Goal: Task Accomplishment & Management: Manage account settings

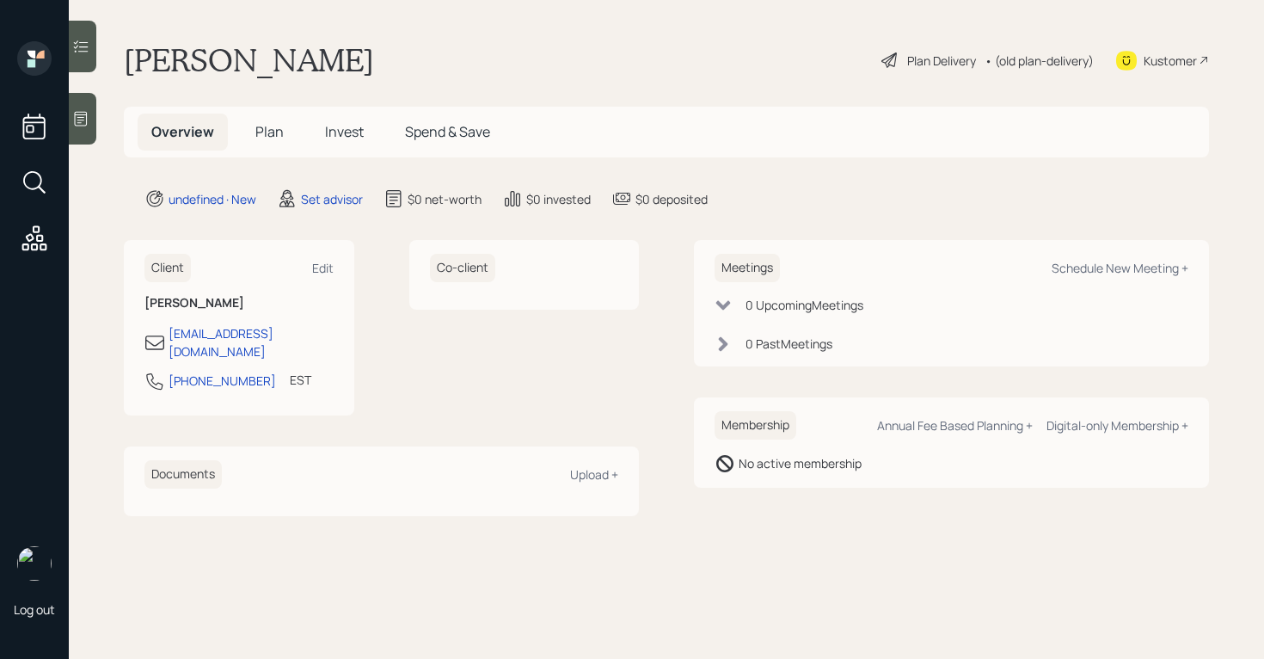
click at [81, 118] on icon at bounding box center [81, 119] width 13 height 15
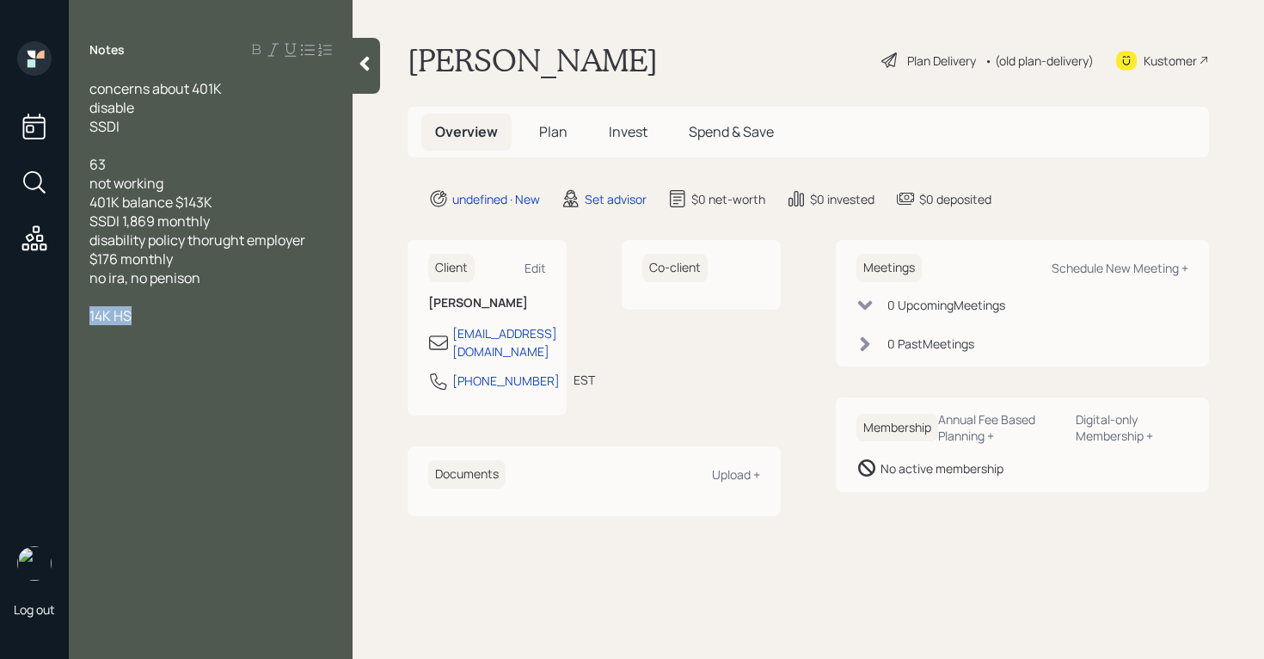
click at [167, 305] on div "concerns about 401K disable SSDI 63 not working 401K balance $143K SSDI 1,869 m…" at bounding box center [210, 211] width 242 height 265
click at [165, 316] on div "14K HS" at bounding box center [210, 315] width 242 height 19
click at [269, 333] on div "no investment account" at bounding box center [210, 334] width 242 height 19
click at [147, 356] on span "hacking savings=" at bounding box center [145, 353] width 112 height 19
click at [226, 359] on div "hacking/savings=" at bounding box center [210, 353] width 242 height 19
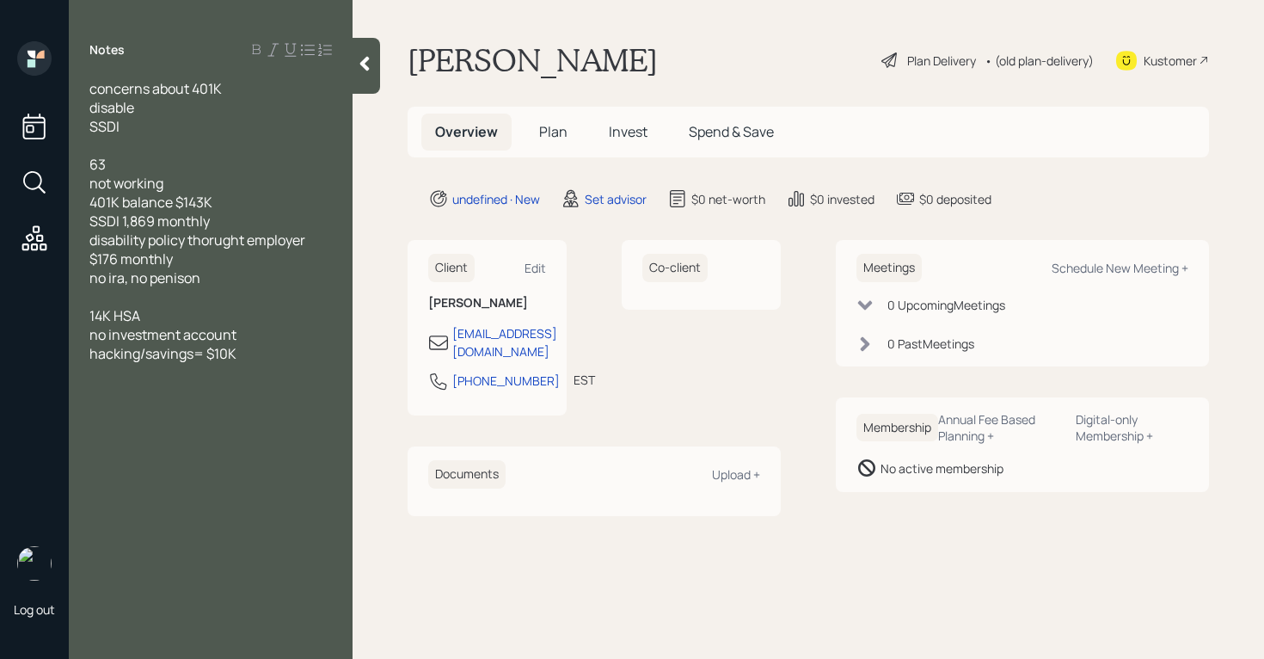
click at [93, 335] on span "no investment account" at bounding box center [162, 334] width 147 height 19
click at [131, 402] on div at bounding box center [210, 410] width 242 height 19
click at [99, 401] on div at bounding box center [210, 410] width 242 height 19
click at [100, 395] on div at bounding box center [210, 391] width 242 height 19
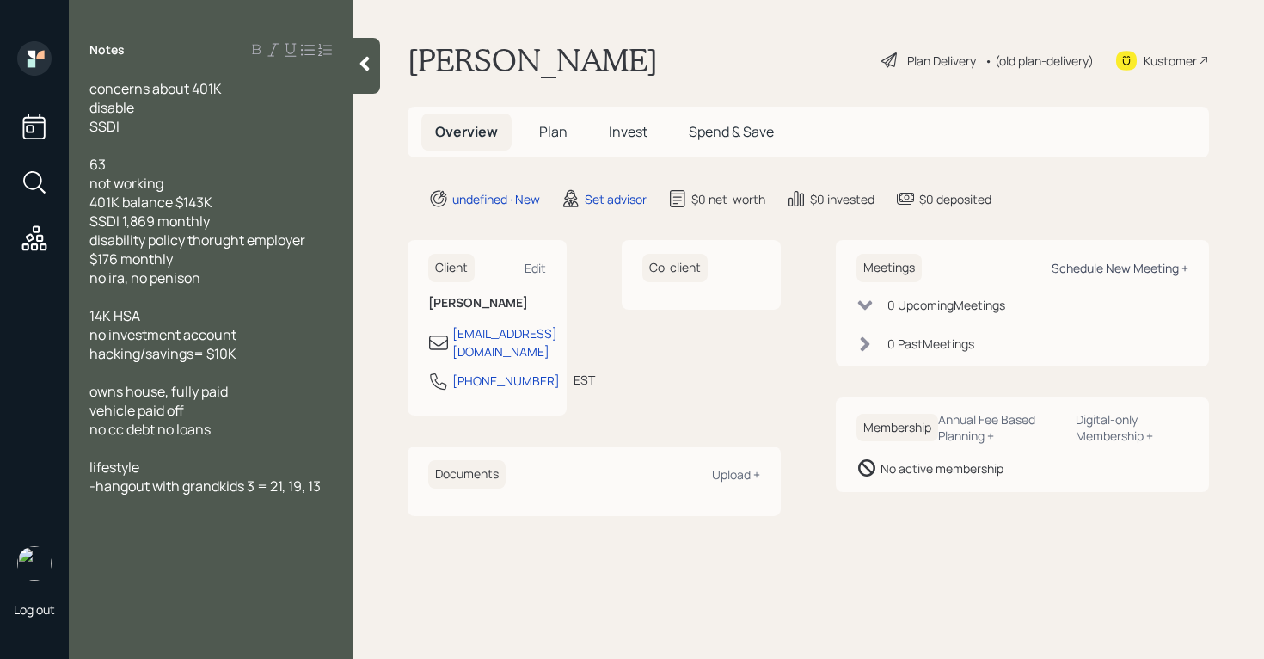
click at [1156, 268] on div "Schedule New Meeting +" at bounding box center [1119, 268] width 137 height 16
select select "round-[PERSON_NAME]"
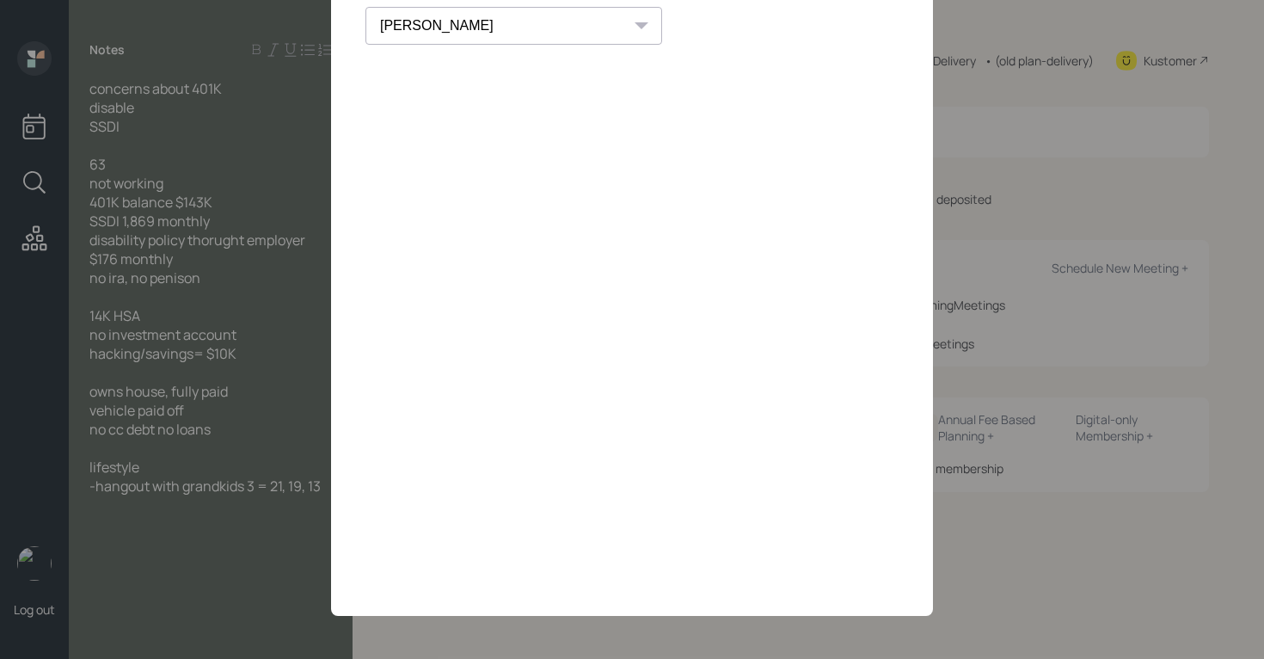
scroll to position [46, 0]
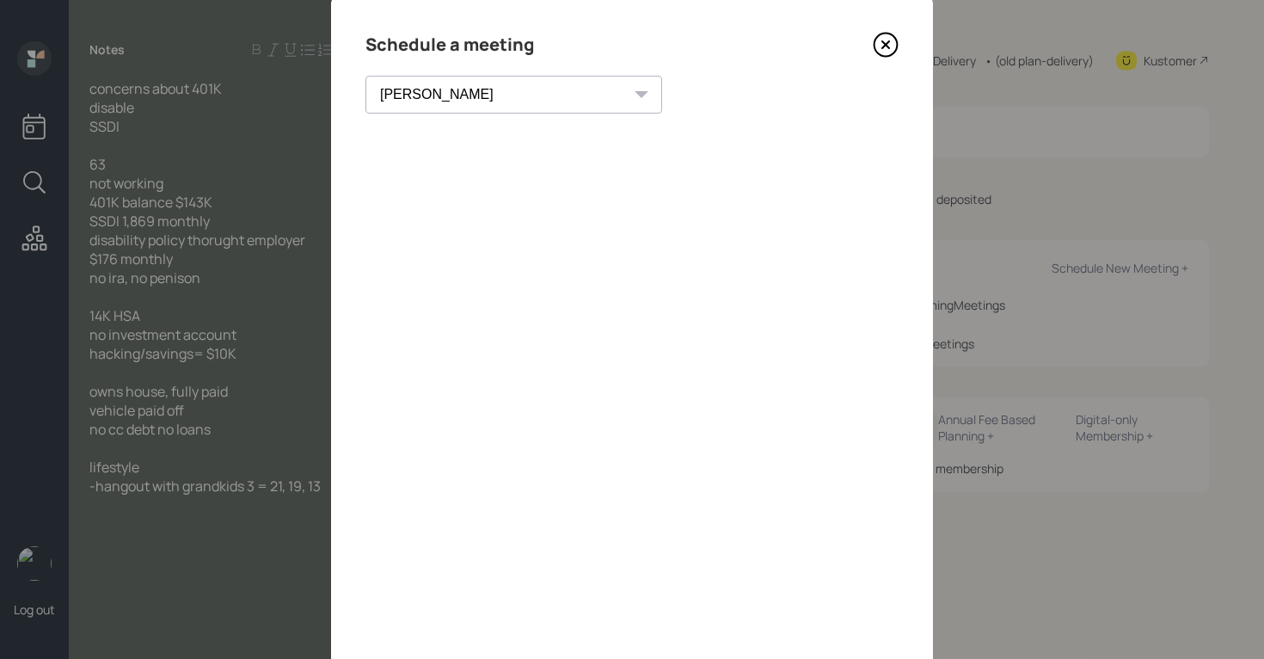
click at [767, 52] on div "Schedule a meeting" at bounding box center [631, 45] width 533 height 28
click at [875, 49] on icon at bounding box center [886, 45] width 26 height 26
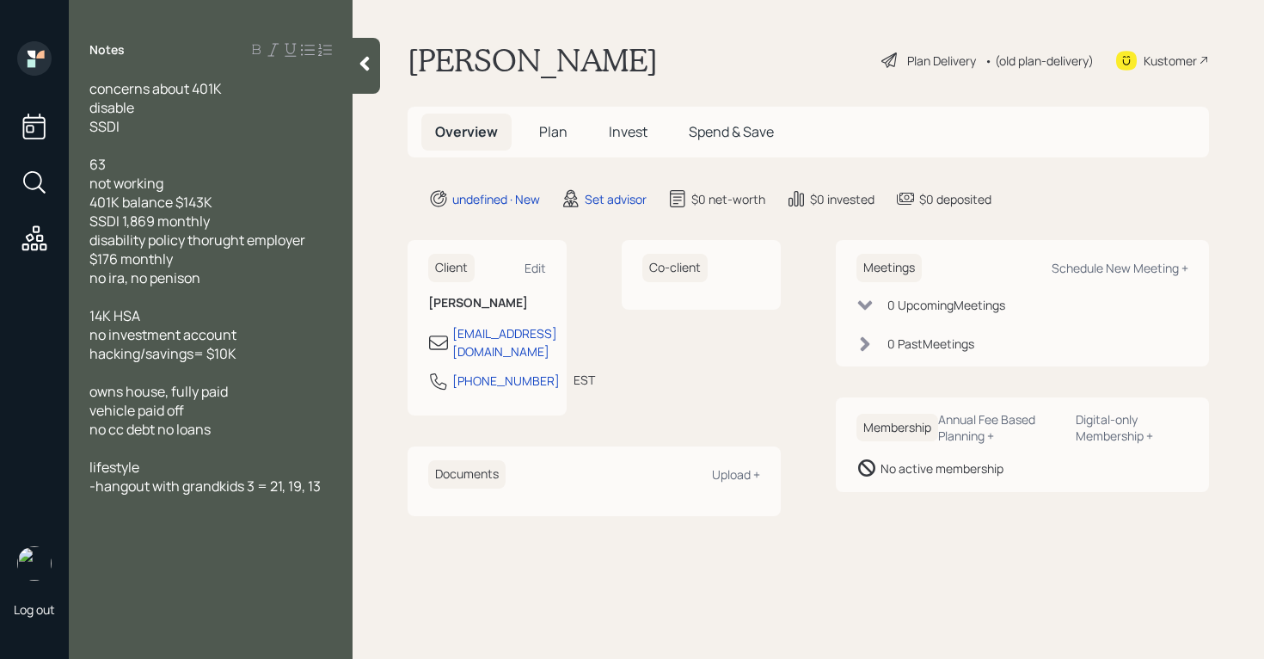
click at [143, 113] on div "disable" at bounding box center [210, 107] width 242 height 19
drag, startPoint x: 137, startPoint y: 127, endPoint x: 70, endPoint y: 123, distance: 66.3
click at [71, 123] on div "concerns about 401K disabled SSDI 63 not working 401K balance $143K SSDI 1,869 …" at bounding box center [211, 296] width 284 height 435
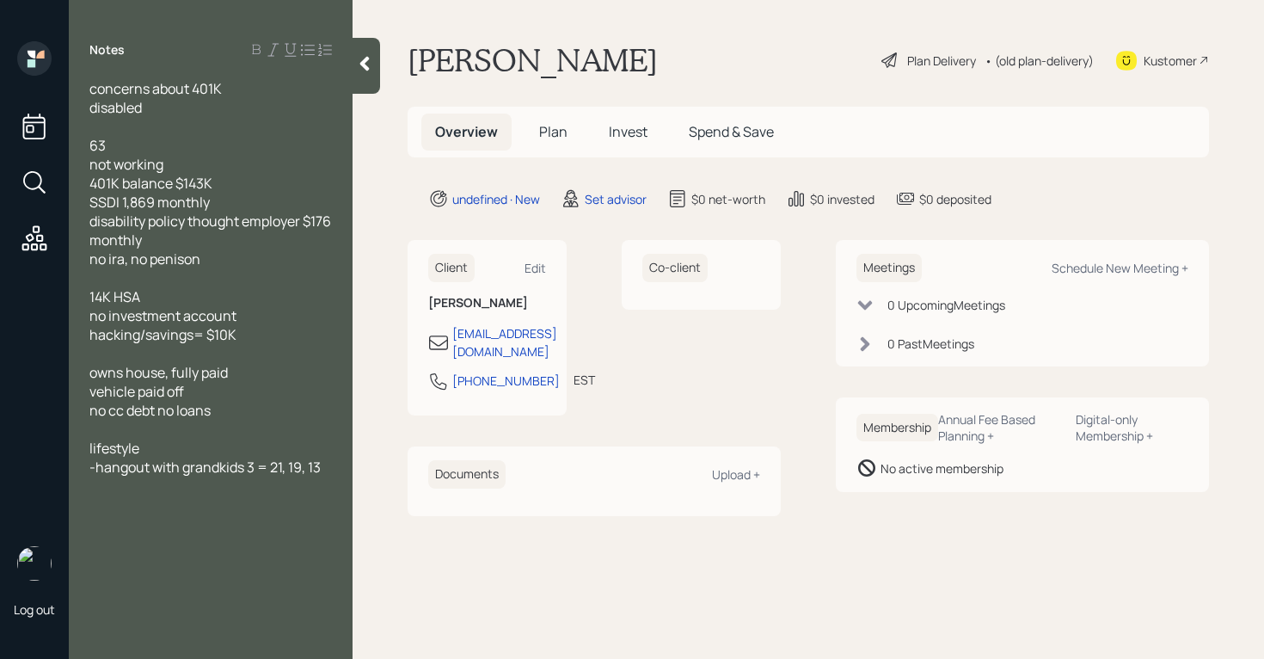
click at [313, 225] on div "disability policy thought employer $176 monthly" at bounding box center [210, 230] width 242 height 38
click at [108, 319] on span "no investment account" at bounding box center [162, 315] width 147 height 19
click at [283, 309] on div "no other investment account" at bounding box center [210, 315] width 242 height 19
click at [267, 334] on div "hacking/savings= $10K" at bounding box center [210, 334] width 242 height 19
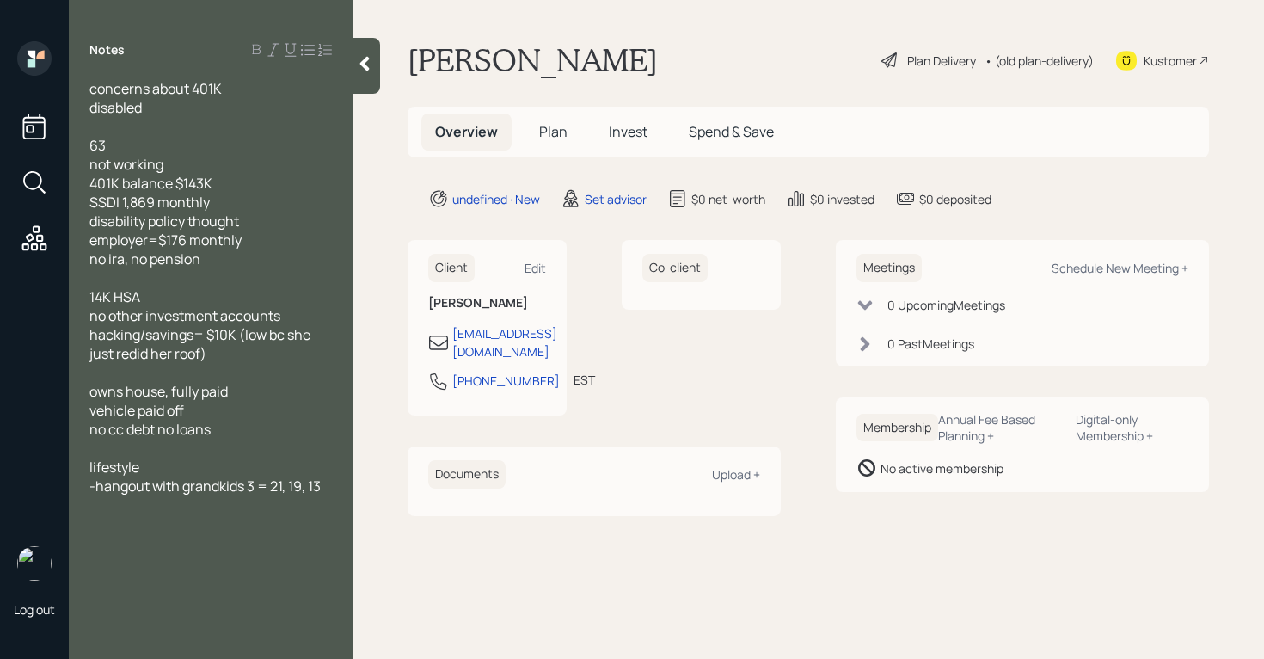
click at [259, 484] on span "-hangout with grandkids 3 = 21, 19, 13" at bounding box center [204, 485] width 231 height 19
click at [322, 557] on div "Notes concerns about 401K disabled 63 not working 401K balance $143K SSDI 1,869…" at bounding box center [211, 339] width 284 height 597
click at [358, 64] on icon at bounding box center [364, 63] width 17 height 17
